Goal: Check status: Check status

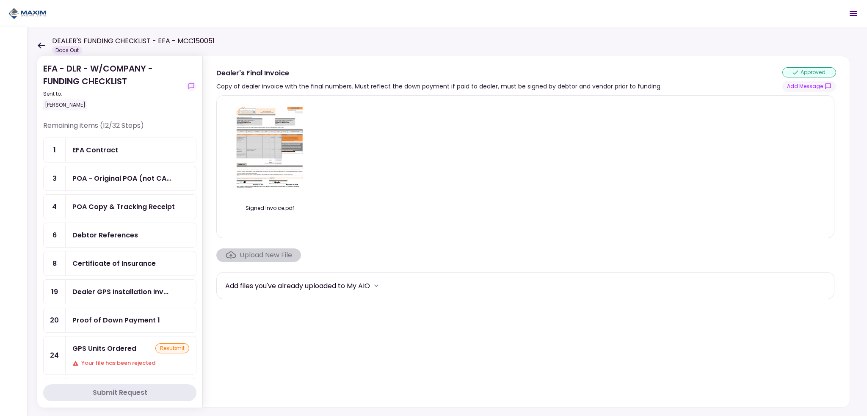
click at [42, 46] on icon at bounding box center [41, 45] width 8 height 6
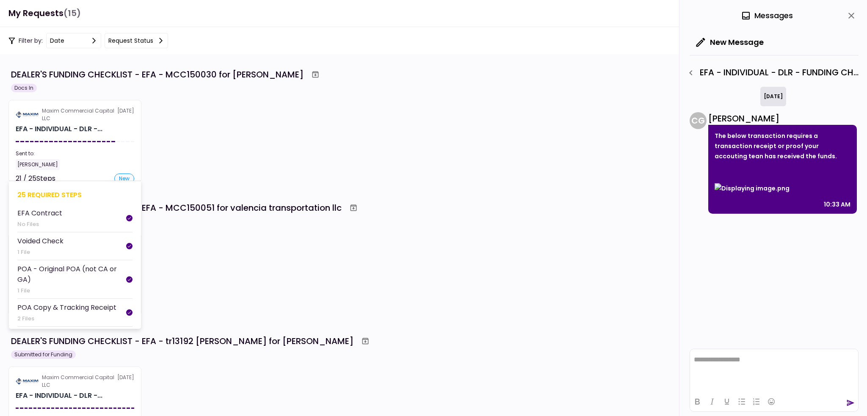
click at [77, 140] on section "Maxim Commercial Capital LLC [DATE] EFA - INDIVIDUAL - DLR -... Sent to: [PERSO…" at bounding box center [74, 141] width 133 height 83
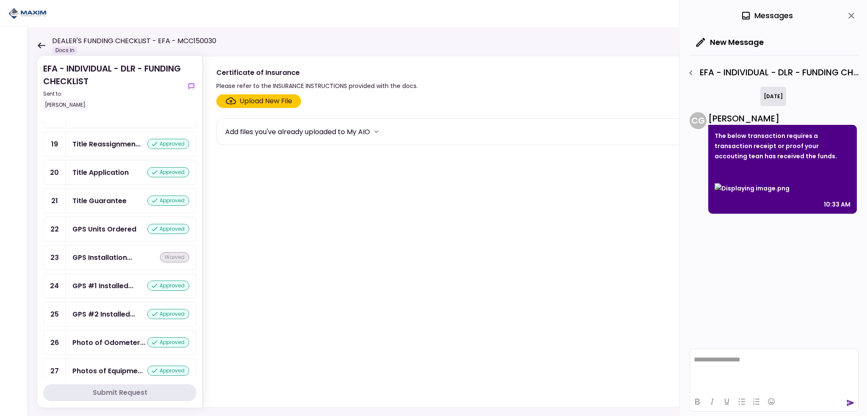
scroll to position [654, 0]
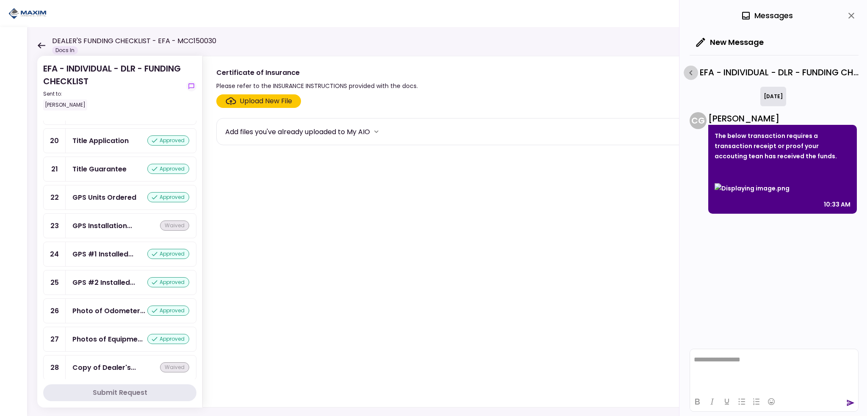
click at [691, 73] on icon "button" at bounding box center [691, 73] width 10 height 10
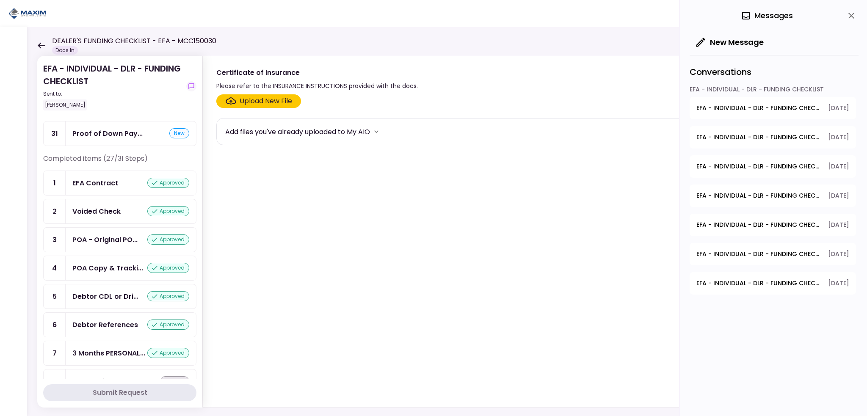
scroll to position [0, 0]
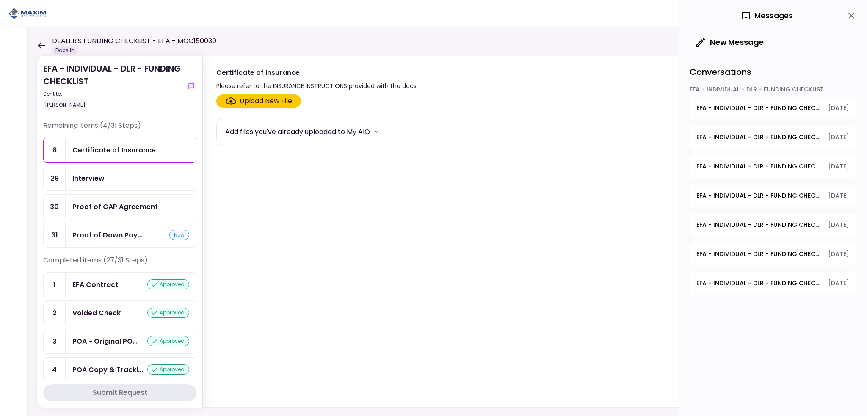
click at [111, 235] on div "Proof of Down Pay..." at bounding box center [107, 235] width 70 height 11
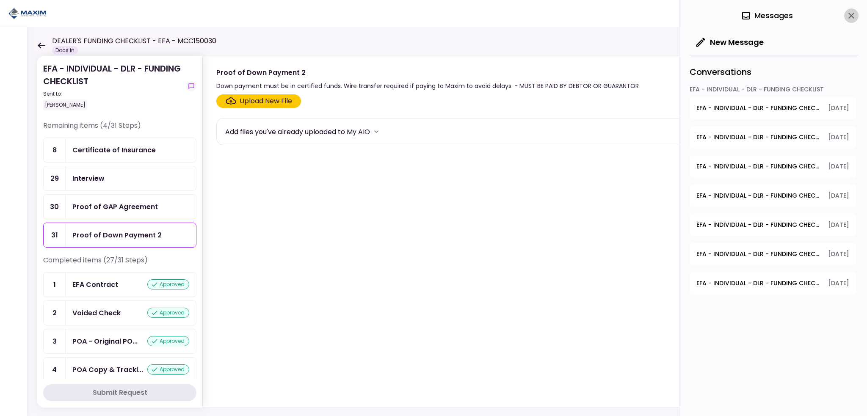
click at [848, 14] on icon "close" at bounding box center [851, 16] width 10 height 10
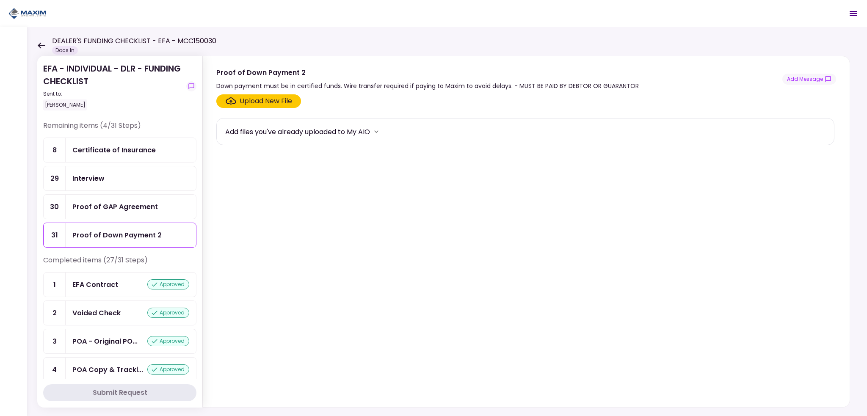
click at [129, 233] on div "Proof of Down Payment 2" at bounding box center [116, 235] width 89 height 11
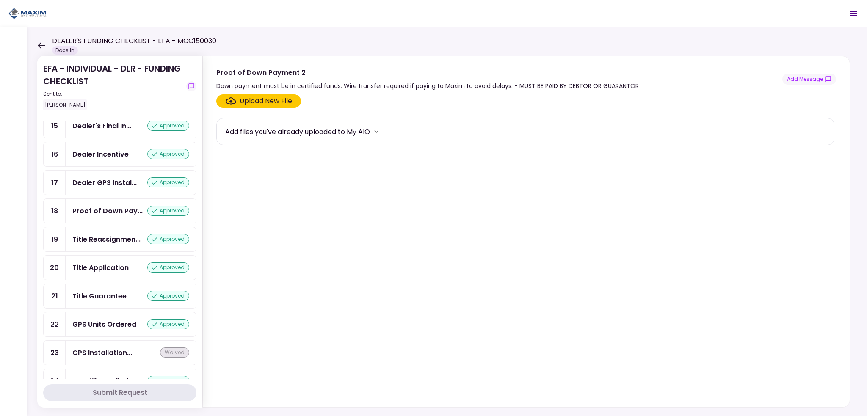
scroll to position [485, 0]
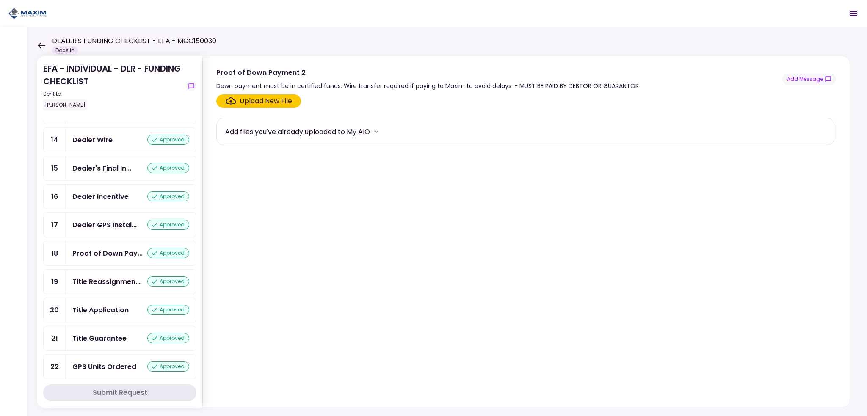
click at [108, 254] on div "Proof of Down Pay..." at bounding box center [107, 253] width 70 height 11
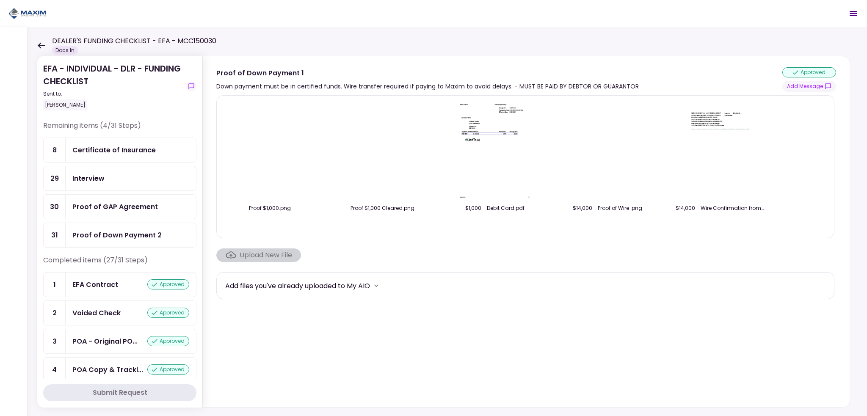
click at [382, 151] on img at bounding box center [382, 151] width 0 height 0
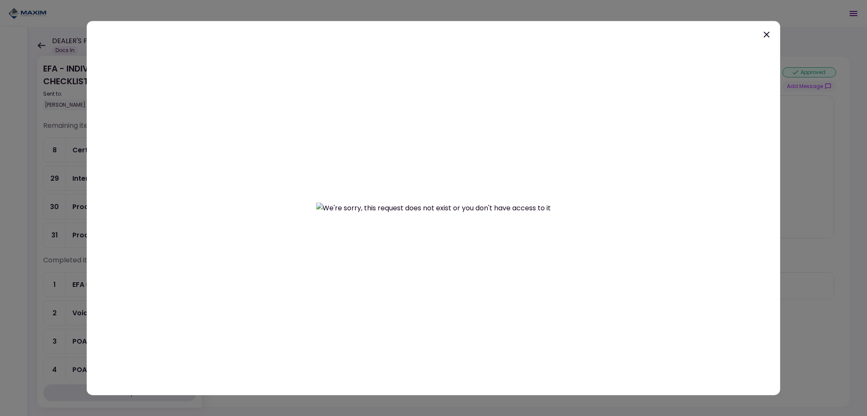
click at [762, 35] on icon at bounding box center [767, 34] width 10 height 10
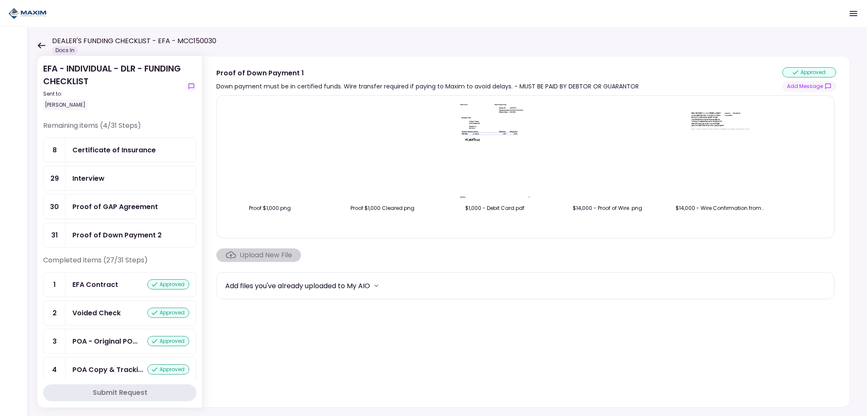
click at [270, 151] on img at bounding box center [270, 151] width 0 height 0
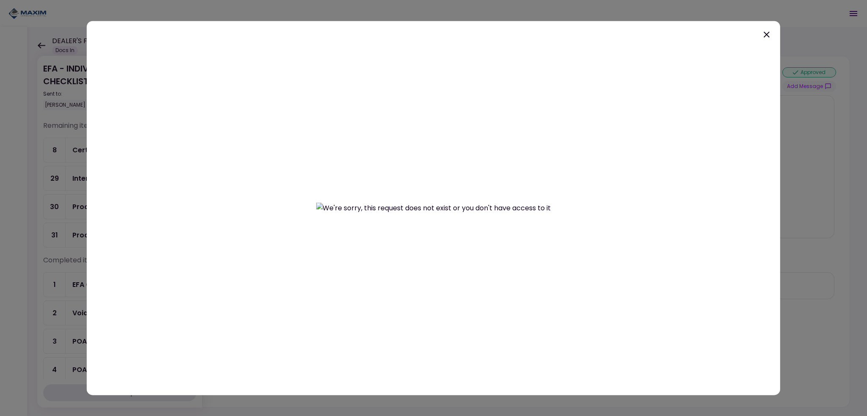
click at [764, 37] on icon at bounding box center [767, 34] width 6 height 6
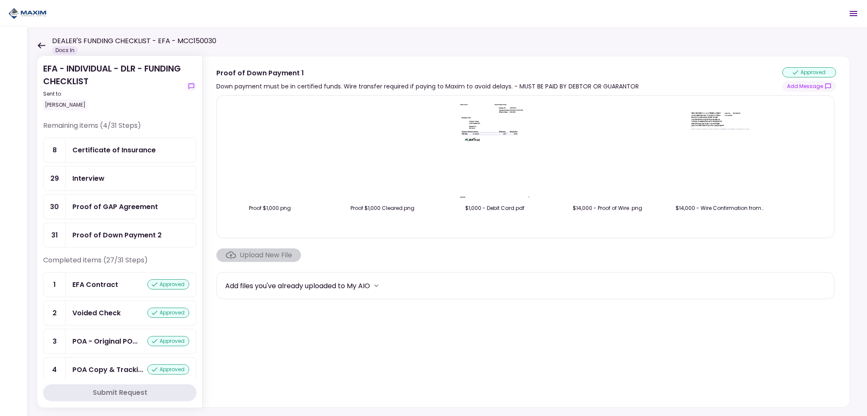
click at [494, 138] on img at bounding box center [494, 150] width 75 height 97
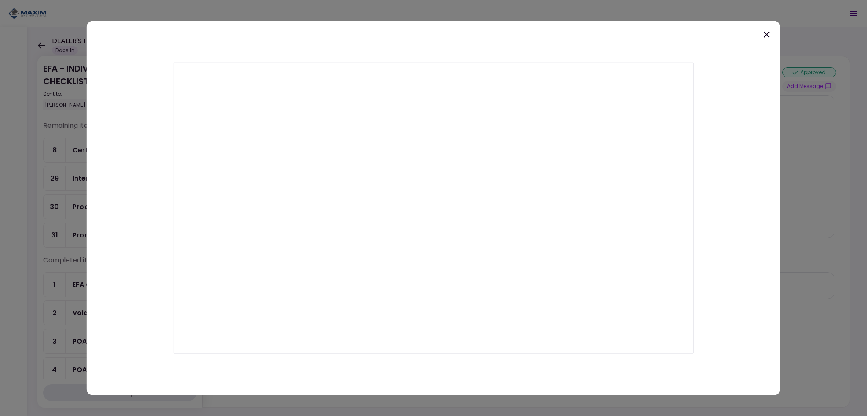
click at [768, 34] on icon at bounding box center [767, 34] width 10 height 10
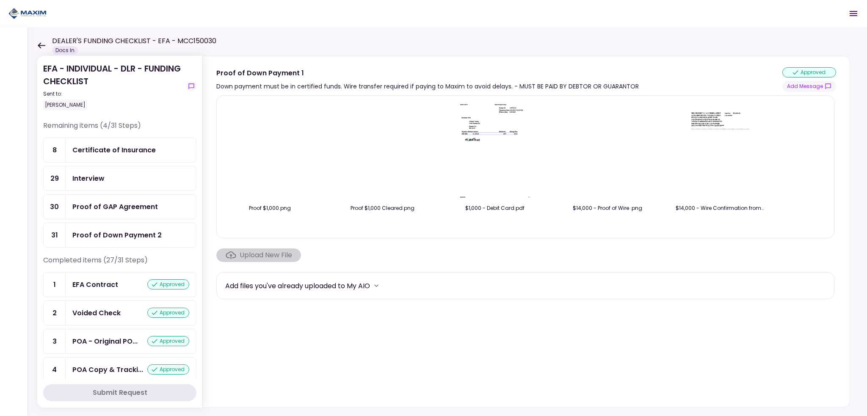
click at [706, 119] on img at bounding box center [719, 150] width 75 height 97
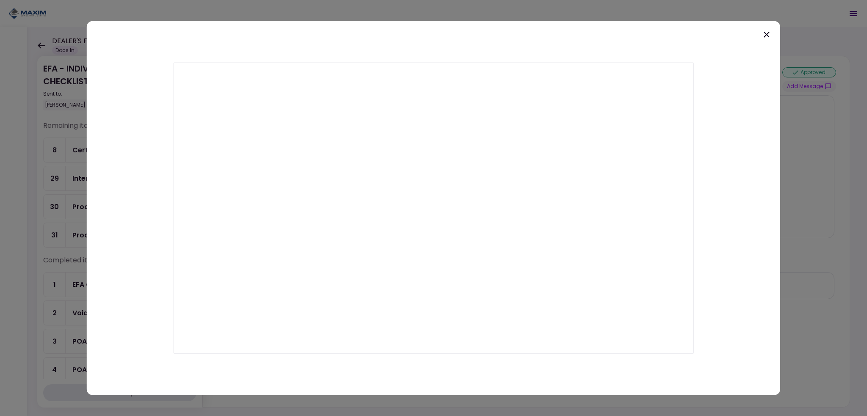
click at [768, 33] on icon at bounding box center [767, 34] width 6 height 6
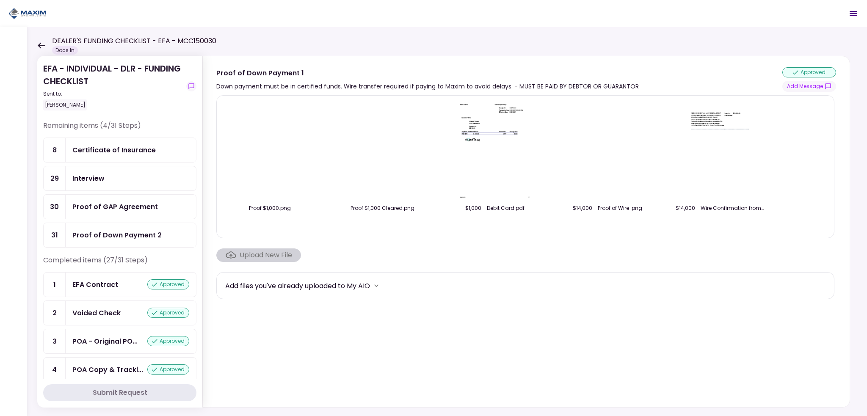
click at [607, 151] on img at bounding box center [607, 151] width 0 height 0
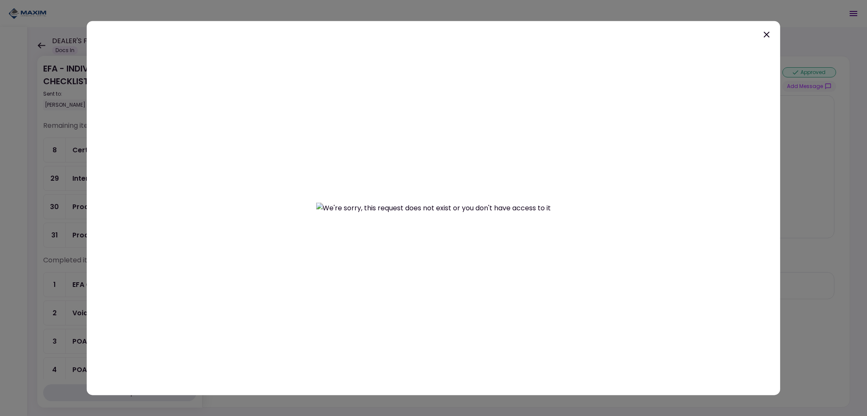
click at [765, 33] on icon at bounding box center [767, 34] width 6 height 6
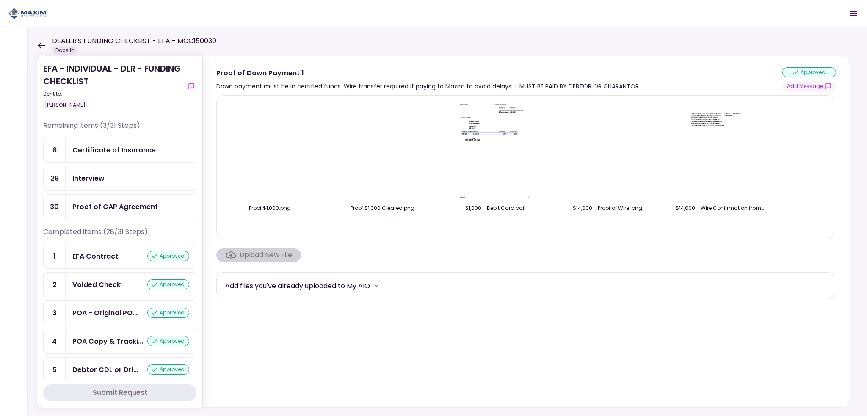
click at [107, 157] on div "Certificate of Insurance" at bounding box center [131, 150] width 130 height 24
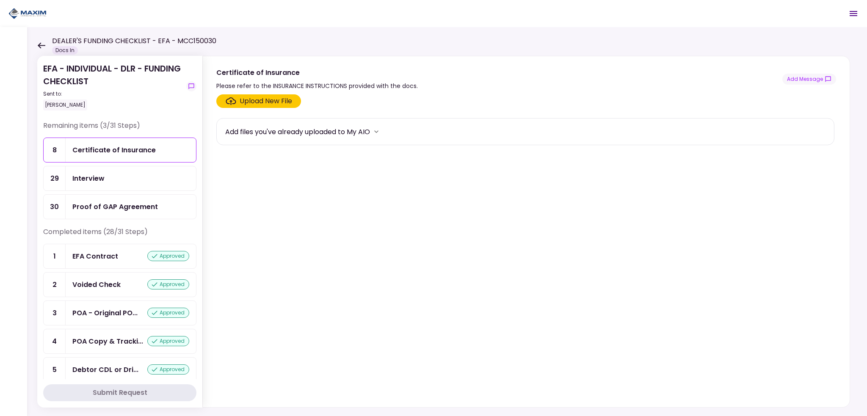
click at [110, 173] on div "Interview" at bounding box center [130, 178] width 117 height 11
click at [110, 202] on div "Proof of GAP Agreement" at bounding box center [115, 207] width 86 height 11
click at [94, 160] on div "Certificate of Insurance" at bounding box center [131, 150] width 130 height 24
click at [41, 45] on icon at bounding box center [42, 45] width 8 height 6
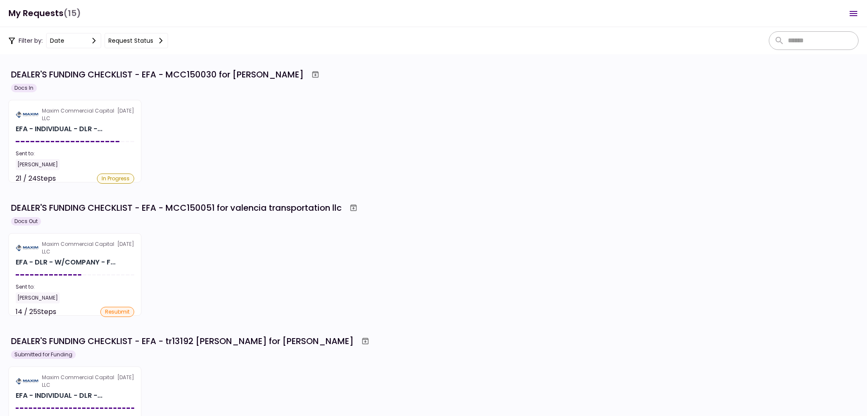
click at [280, 281] on div "Maxim Commercial Capital LLC 11 Sep EFA - DLR - W/COMPANY - F... Sent to: Maria…" at bounding box center [433, 274] width 850 height 83
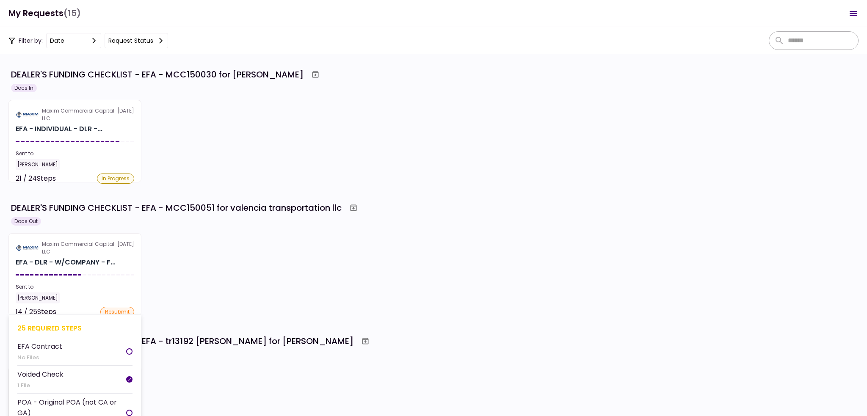
click at [72, 256] on section "Maxim Commercial Capital LLC 11 Sep EFA - DLR - W/COMPANY - F... Sent to: Maria…" at bounding box center [74, 274] width 133 height 83
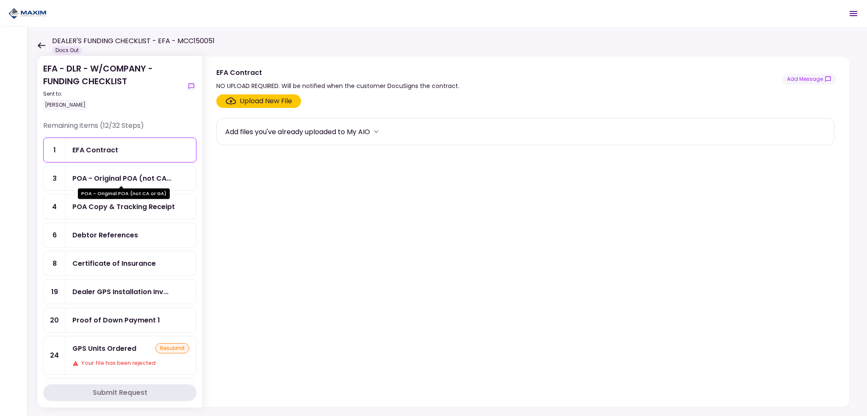
click at [104, 178] on div "POA - Original POA (not CA..." at bounding box center [121, 178] width 99 height 11
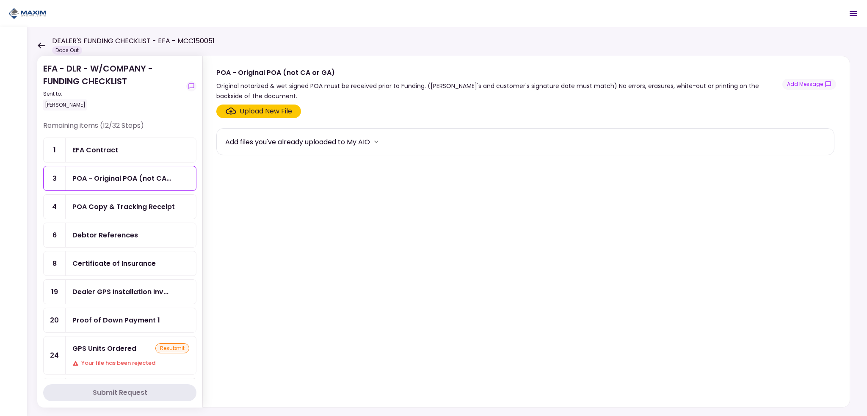
click at [127, 202] on div "POA Copy & Tracking Receipt" at bounding box center [123, 207] width 102 height 11
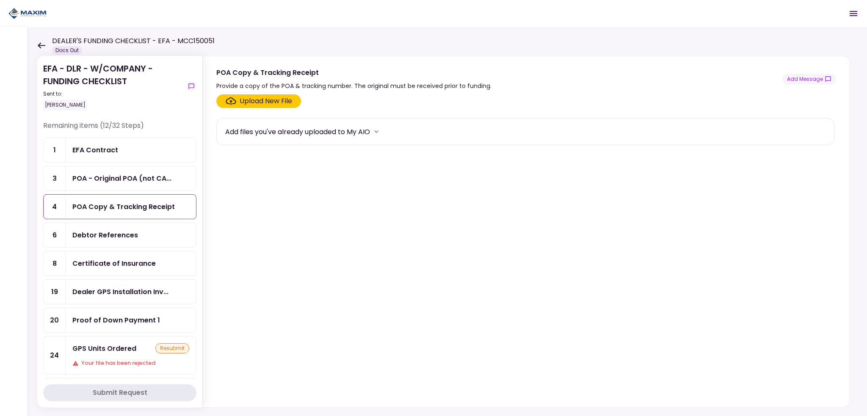
click at [108, 230] on div "Debtor References" at bounding box center [105, 235] width 66 height 11
click at [115, 272] on div "Certificate of Insurance" at bounding box center [131, 263] width 130 height 24
click at [113, 280] on div "Dealer GPS Installation Inv..." at bounding box center [131, 292] width 130 height 24
click at [109, 323] on div "Proof of Down Payment 1" at bounding box center [131, 320] width 130 height 24
